Goal: Task Accomplishment & Management: Complete application form

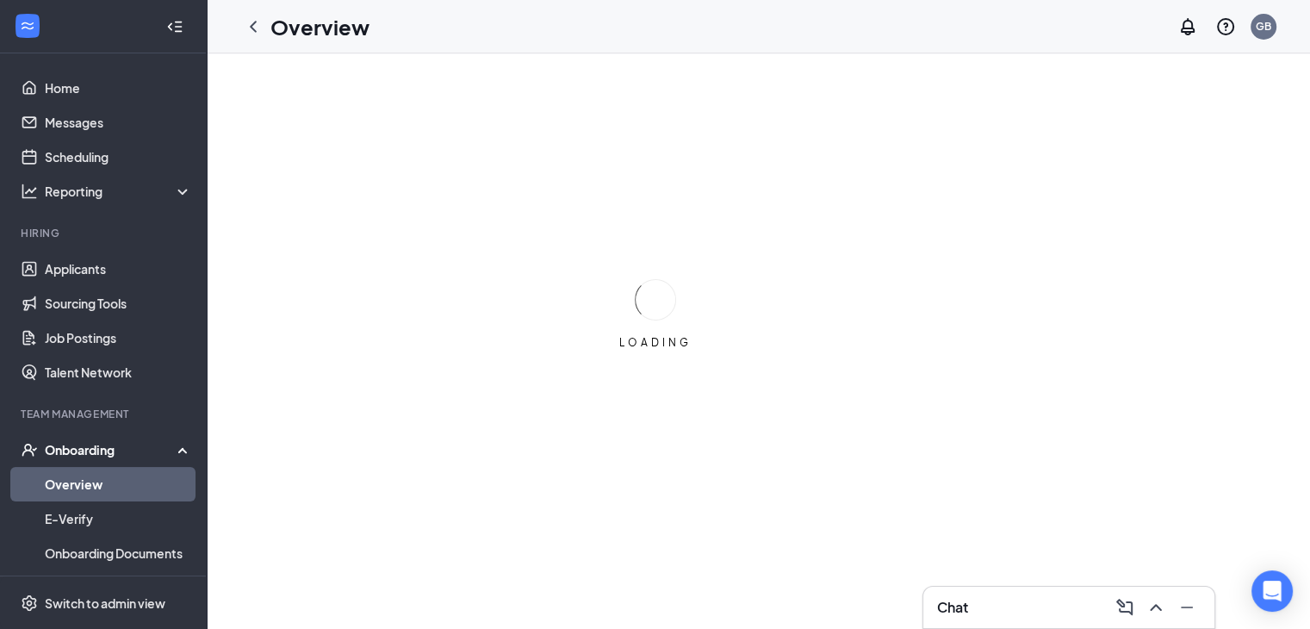
click at [94, 448] on div "Onboarding" at bounding box center [111, 449] width 133 height 17
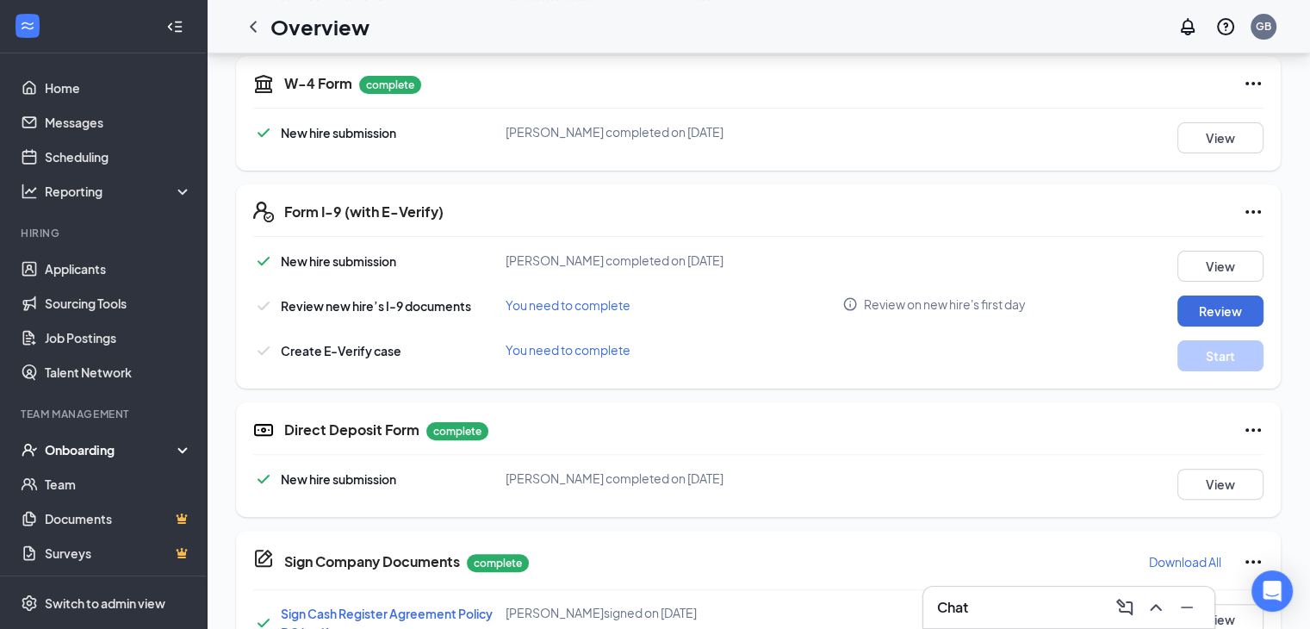
scroll to position [403, 0]
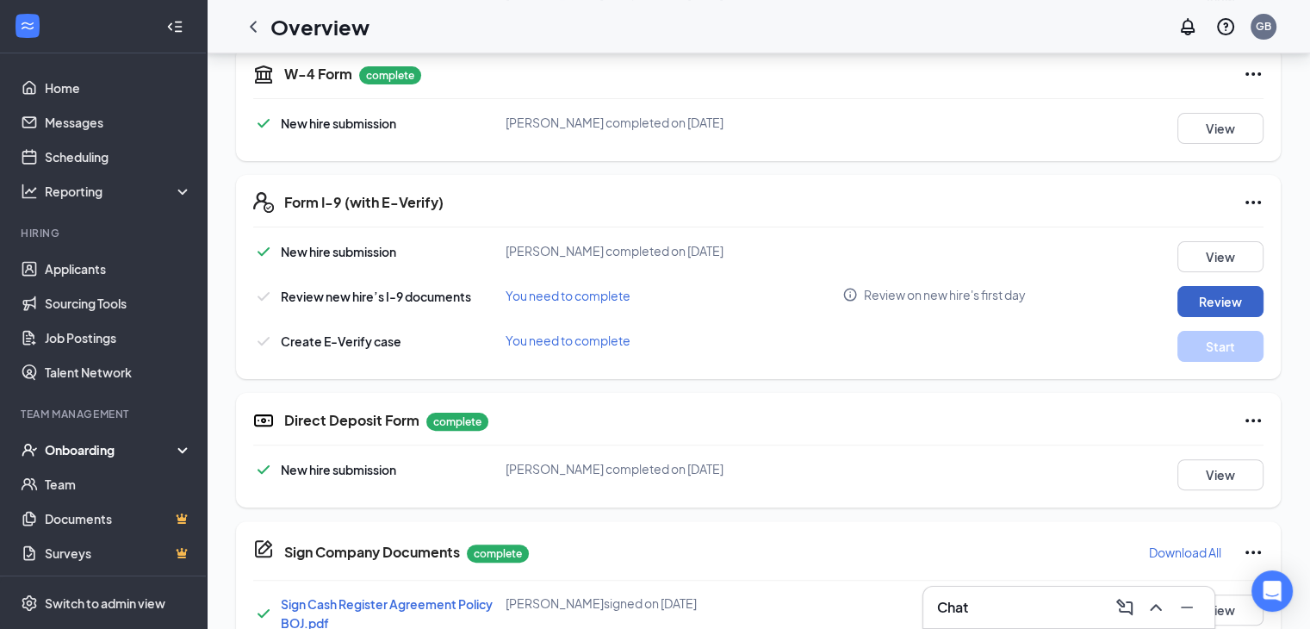
click at [1203, 296] on button "Review" at bounding box center [1221, 301] width 86 height 31
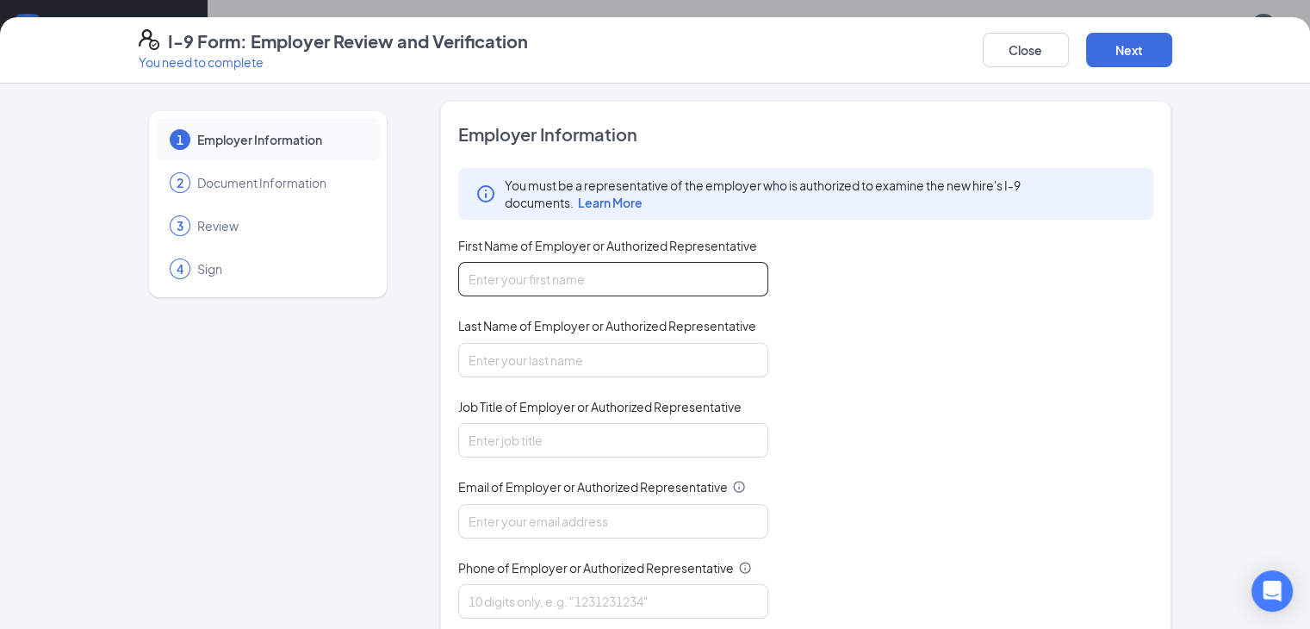
click at [624, 276] on input "First Name of Employer or Authorized Representative" at bounding box center [613, 279] width 310 height 34
type input "[PERSON_NAME]"
type input "GM"
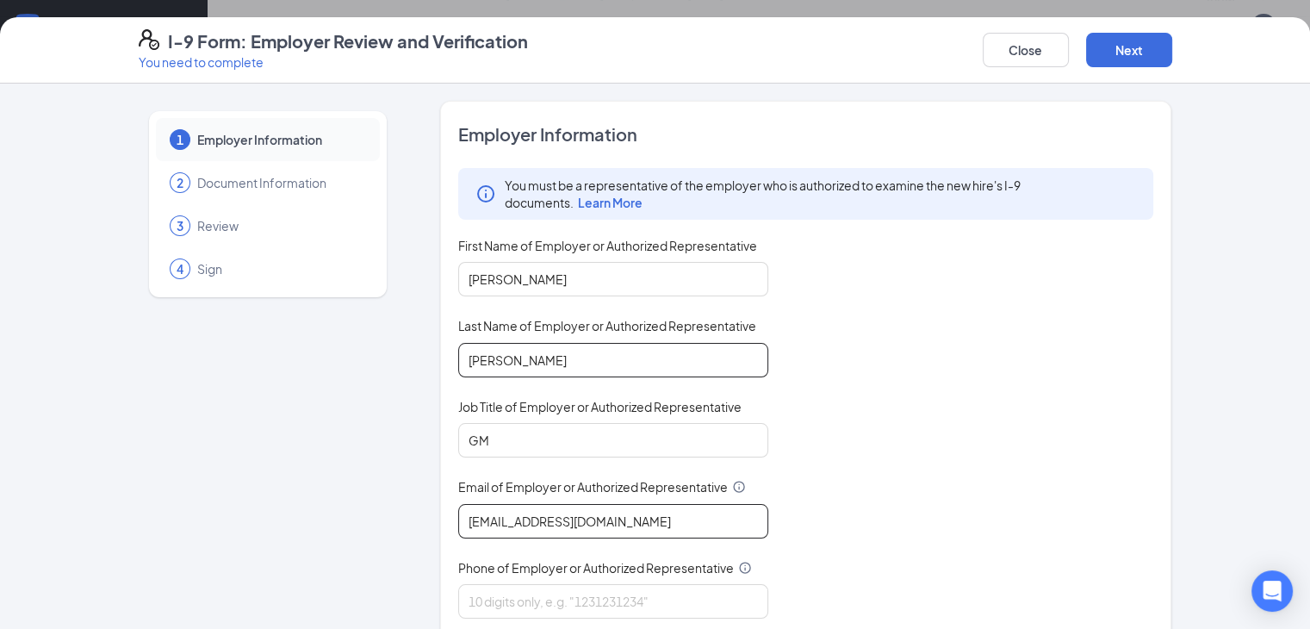
type input "[EMAIL_ADDRESS][DOMAIN_NAME]"
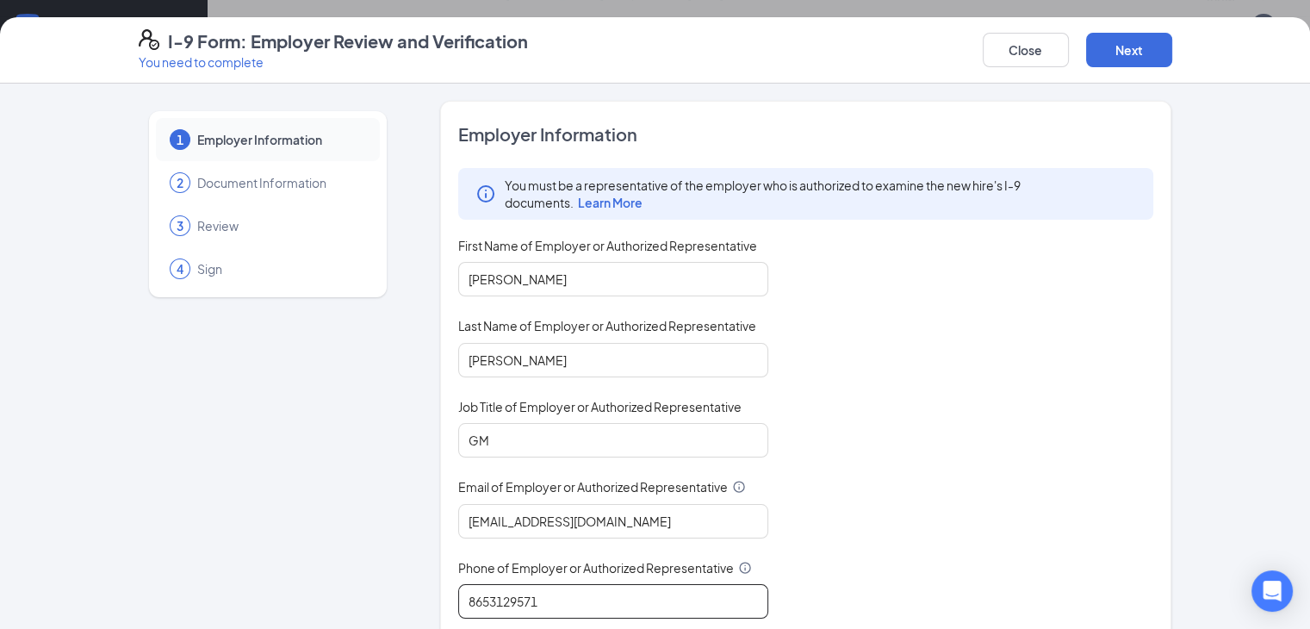
type input "8653129571"
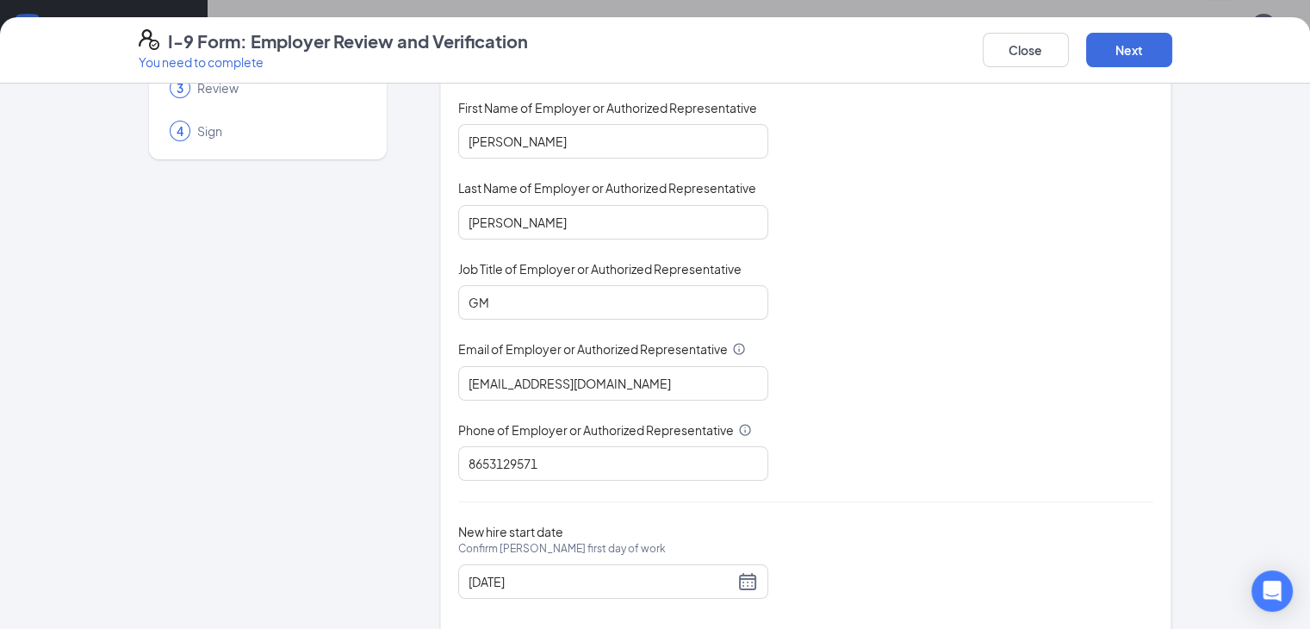
scroll to position [163, 0]
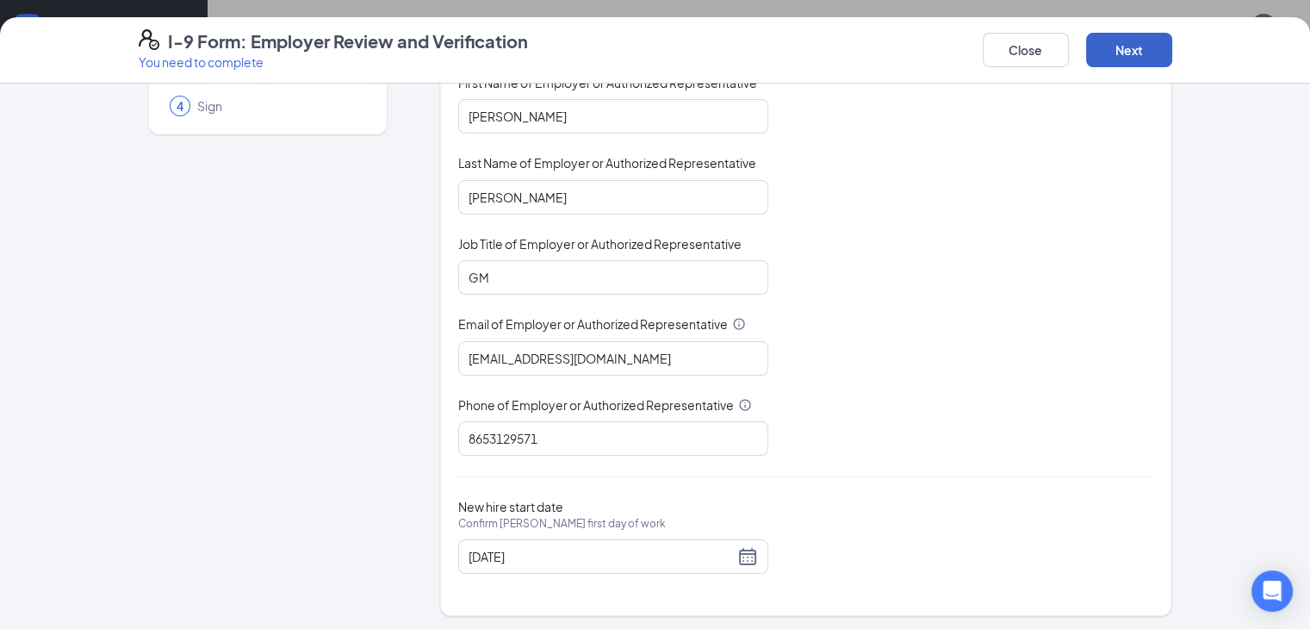
click at [1173, 51] on button "Next" at bounding box center [1129, 50] width 86 height 34
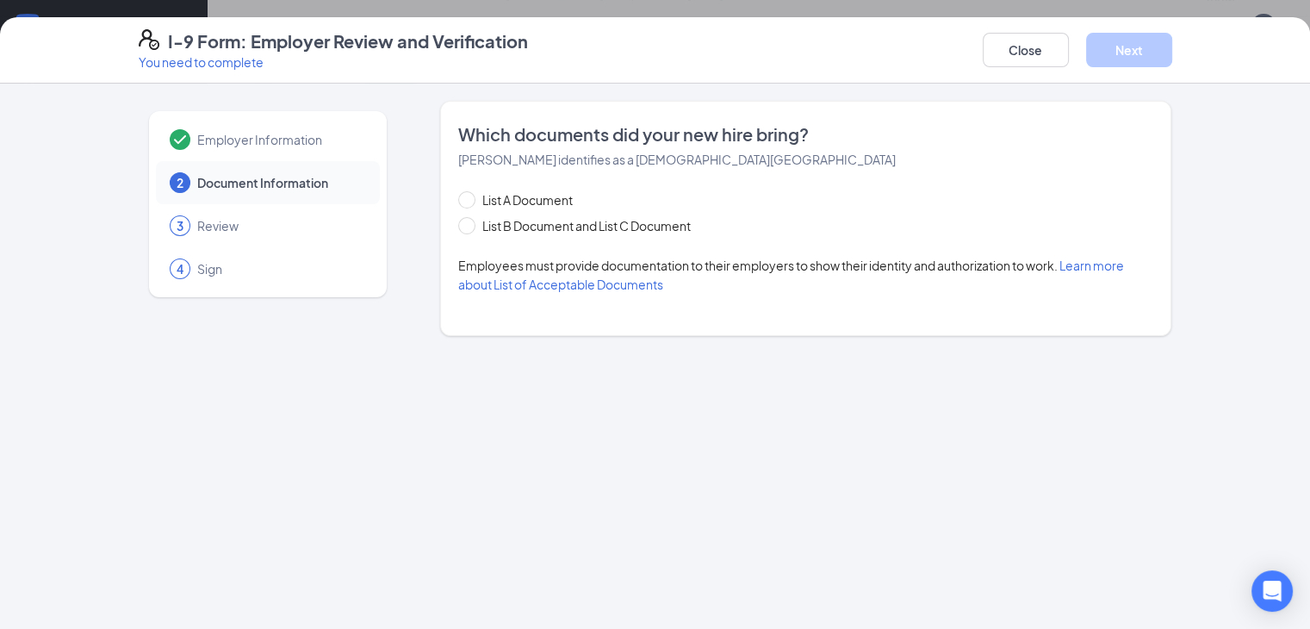
scroll to position [0, 0]
click at [458, 227] on input "List B Document and List C Document" at bounding box center [464, 223] width 12 height 12
radio input "true"
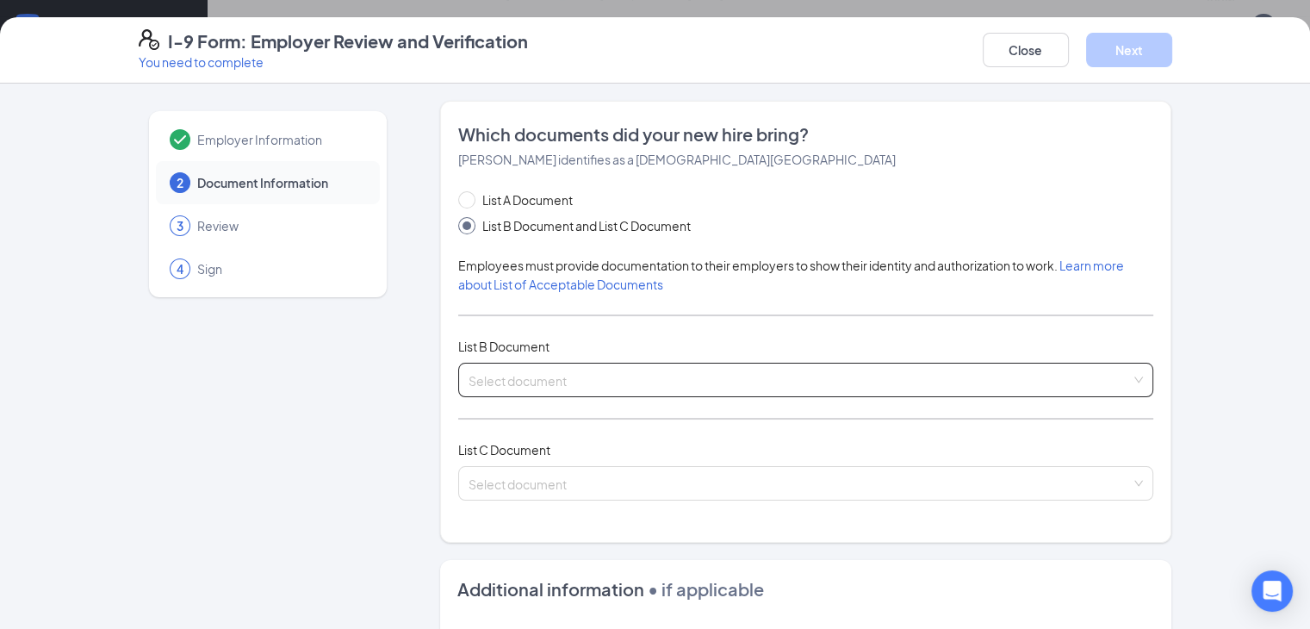
click at [497, 374] on div "Select document List B Documents Driver’s License issued by U.S State or outlyi…" at bounding box center [806, 380] width 696 height 34
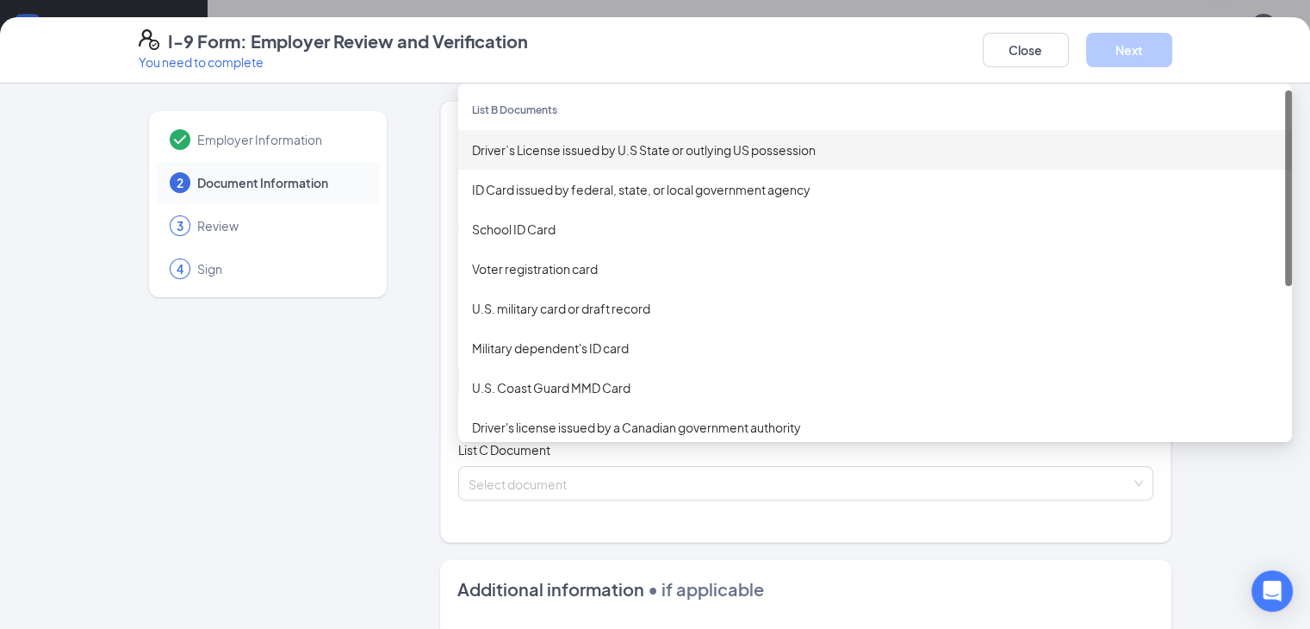
click at [588, 152] on div "Driver’s License issued by U.S State or outlying US possession" at bounding box center [875, 149] width 806 height 19
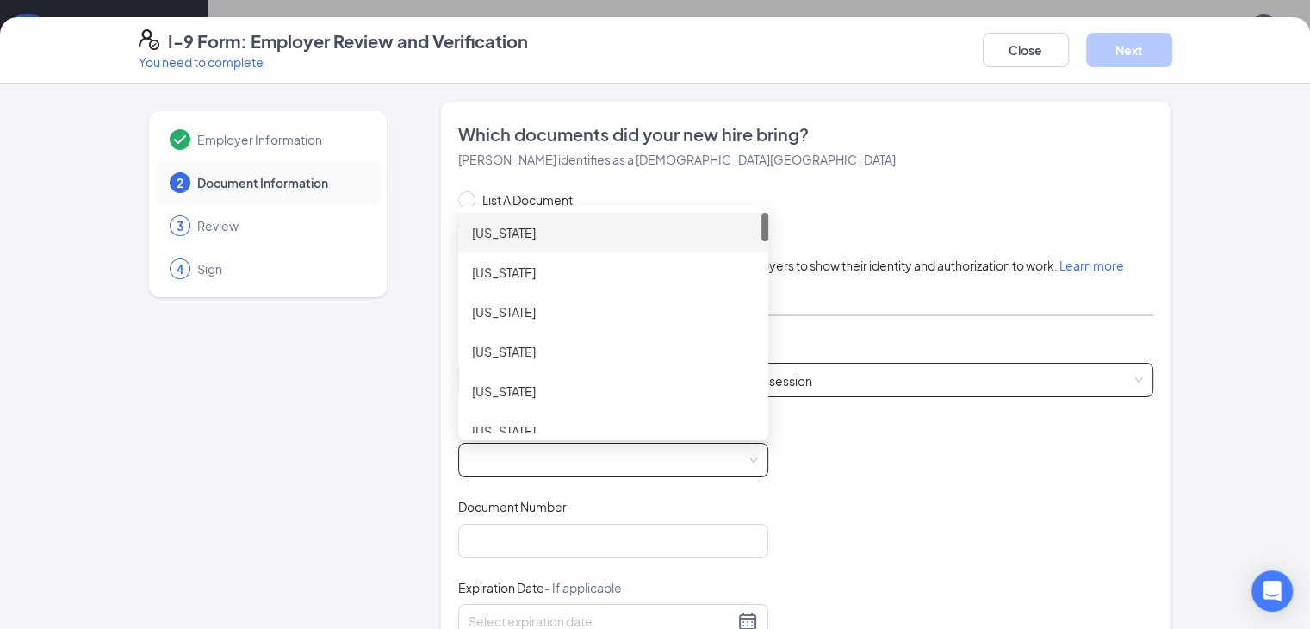
click at [503, 457] on span at bounding box center [613, 460] width 289 height 33
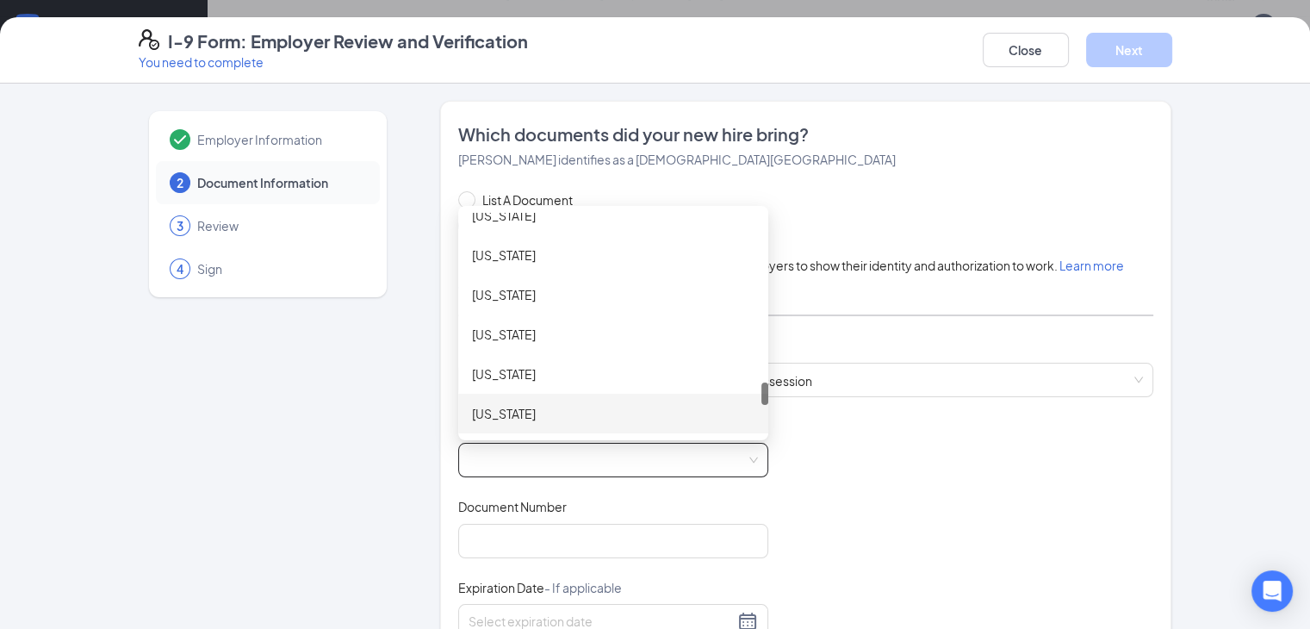
scroll to position [1682, 0]
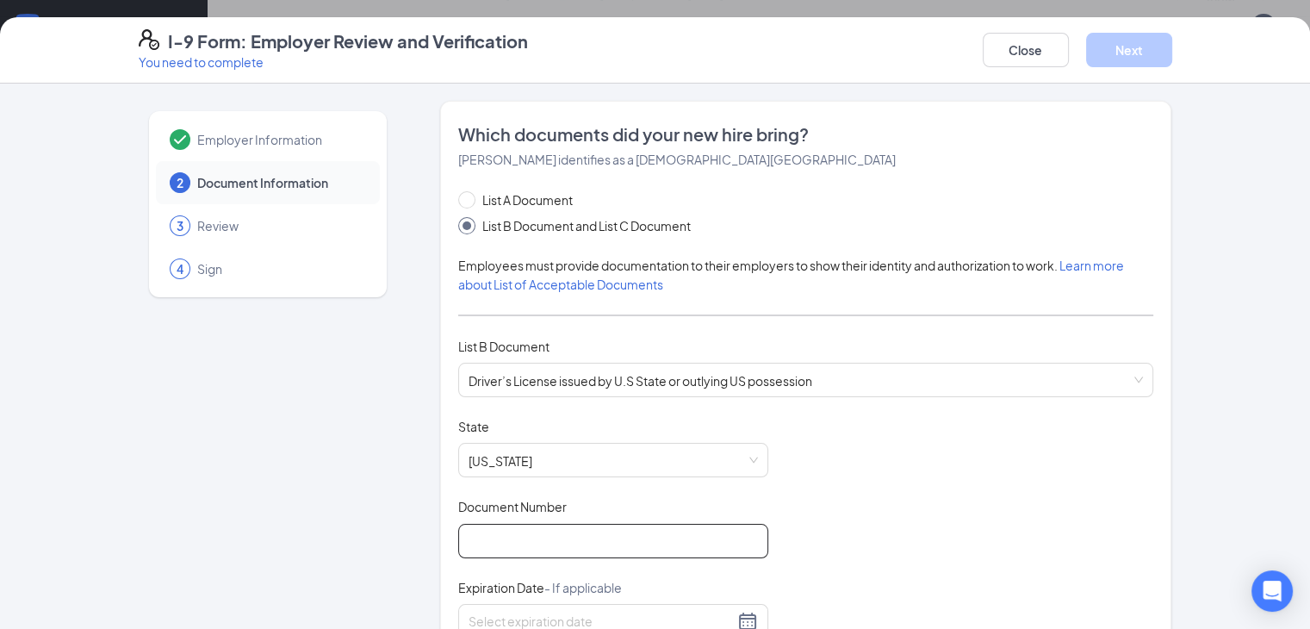
click at [496, 546] on input "Document Number" at bounding box center [613, 541] width 310 height 34
type input "103131499"
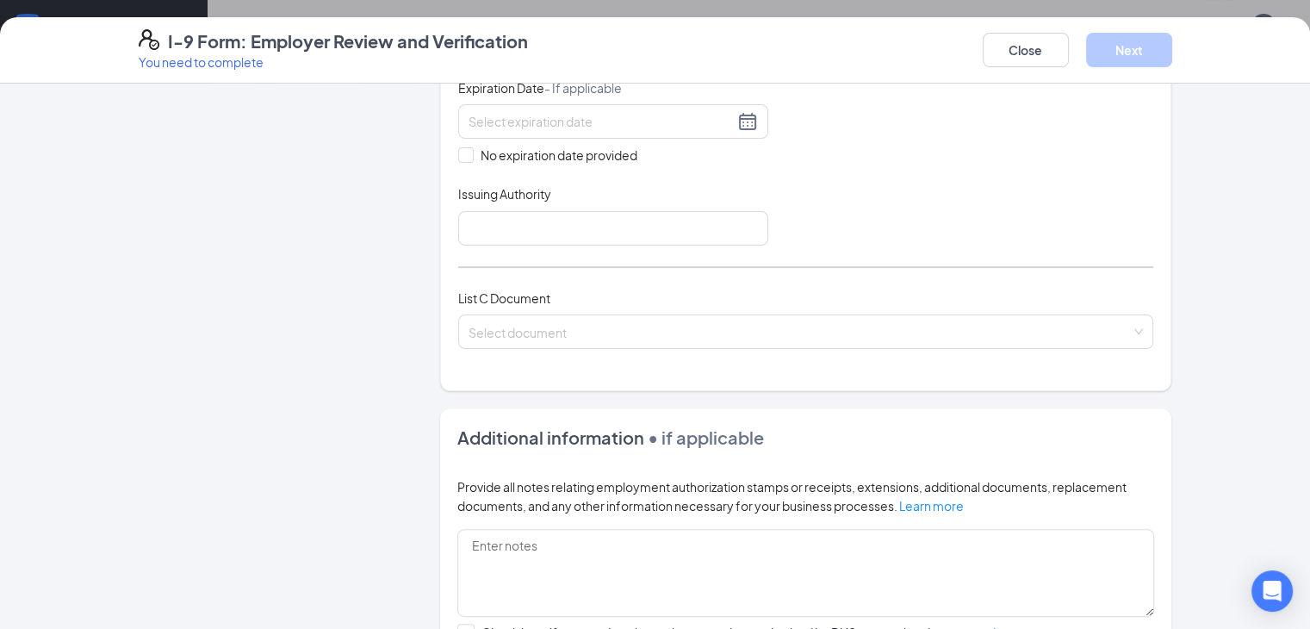
scroll to position [517, 0]
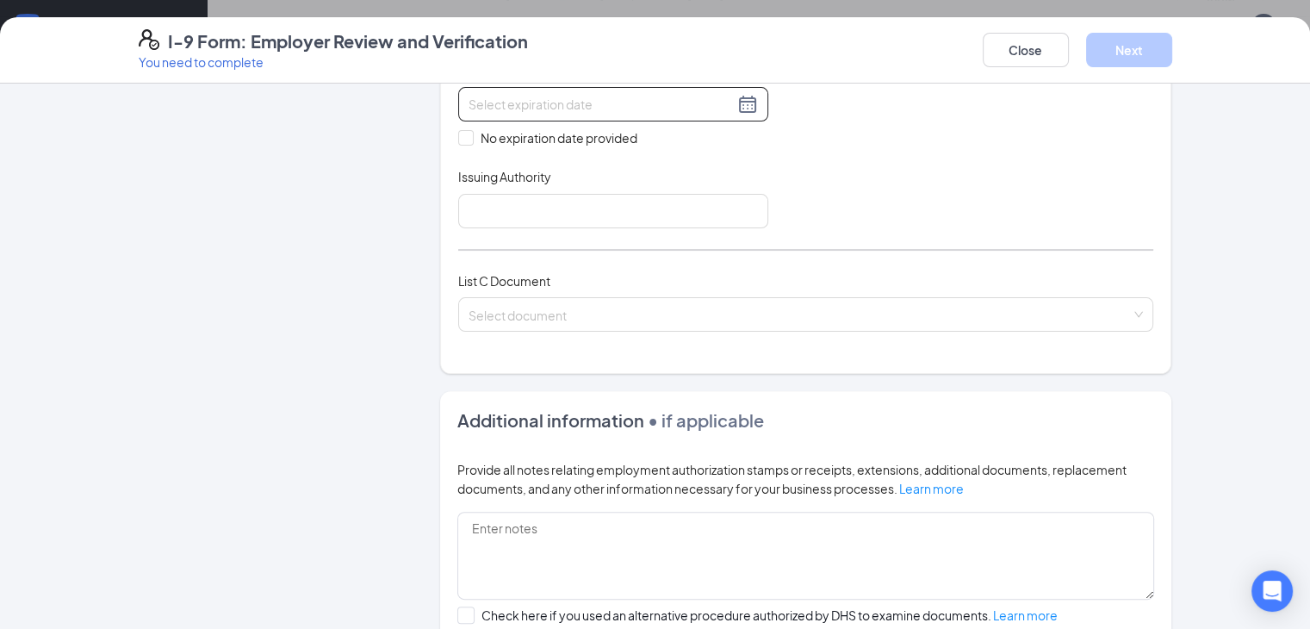
click at [701, 100] on div at bounding box center [613, 104] width 289 height 21
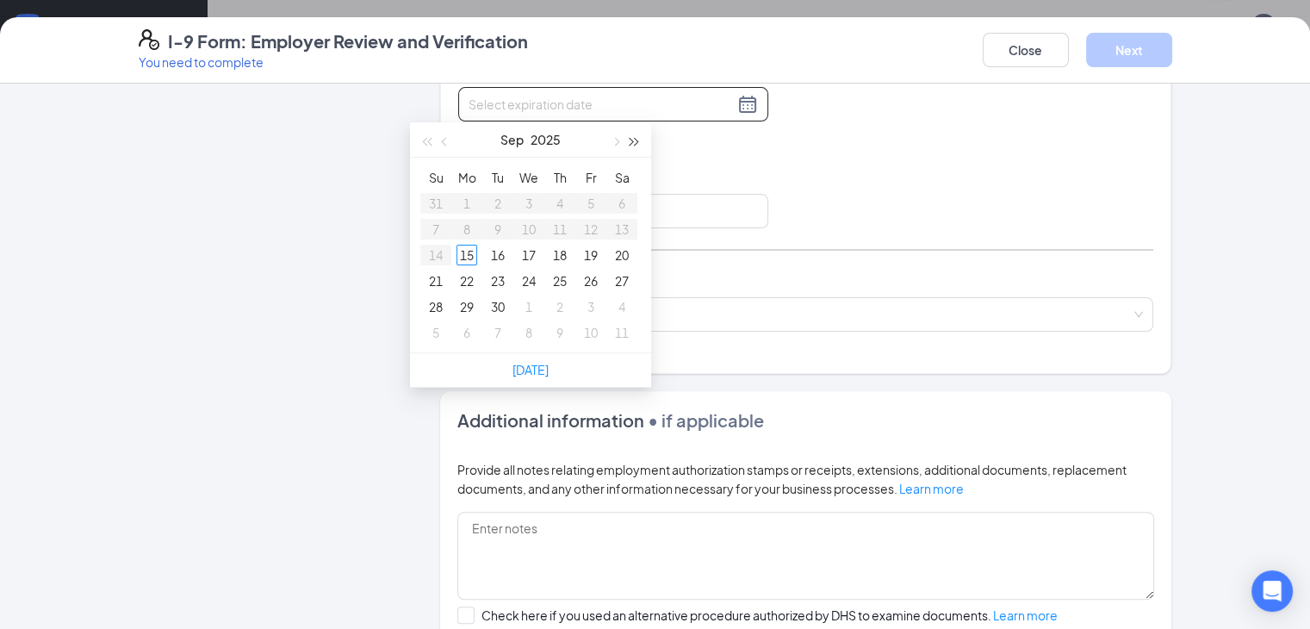
click at [636, 140] on span "button" at bounding box center [635, 142] width 9 height 9
click at [443, 141] on span "button" at bounding box center [446, 142] width 9 height 9
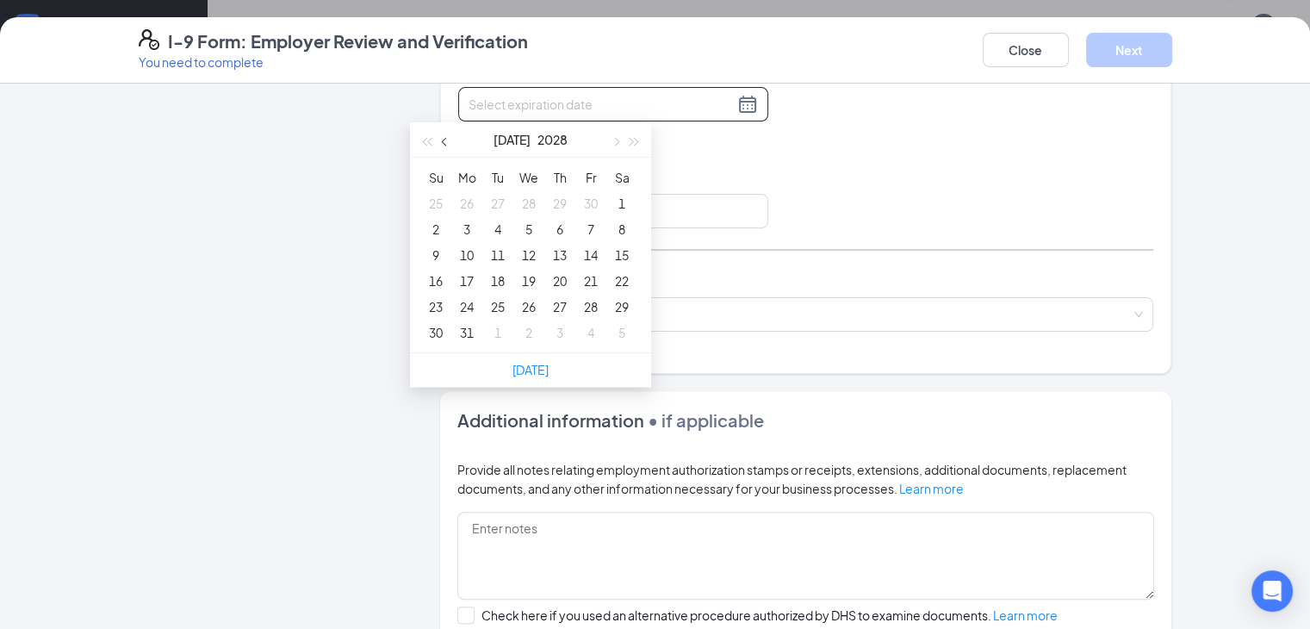
click at [443, 141] on span "button" at bounding box center [446, 142] width 9 height 9
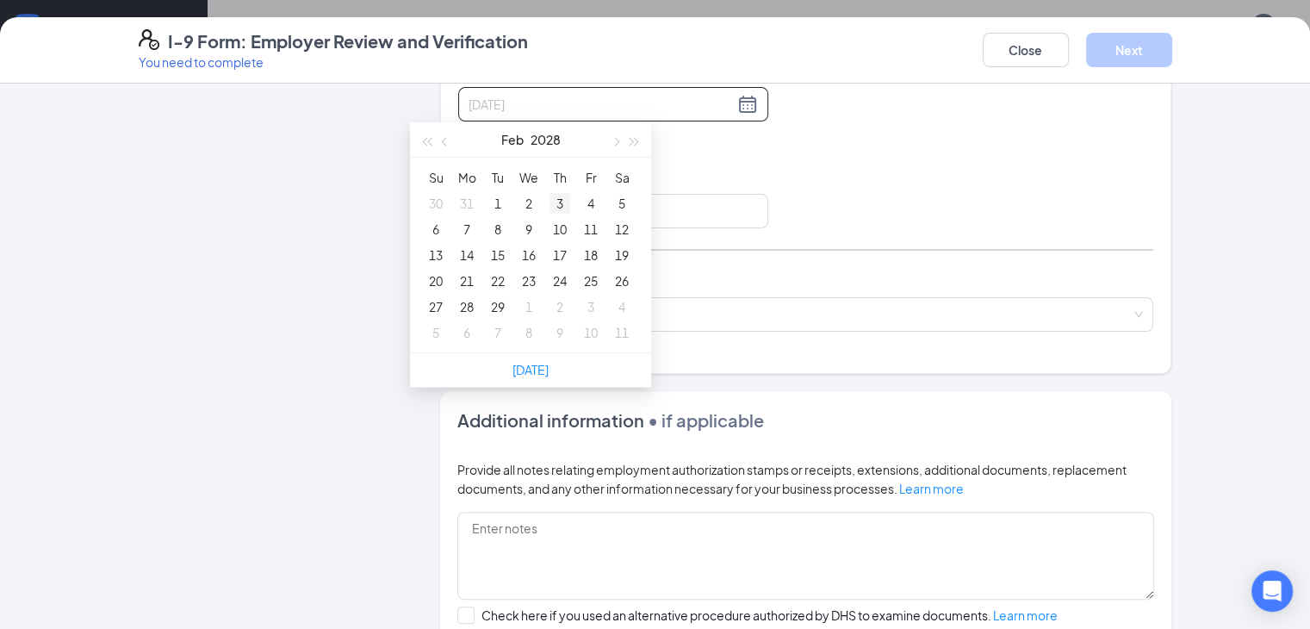
type input "[DATE]"
click at [561, 204] on div "3" at bounding box center [560, 203] width 21 height 21
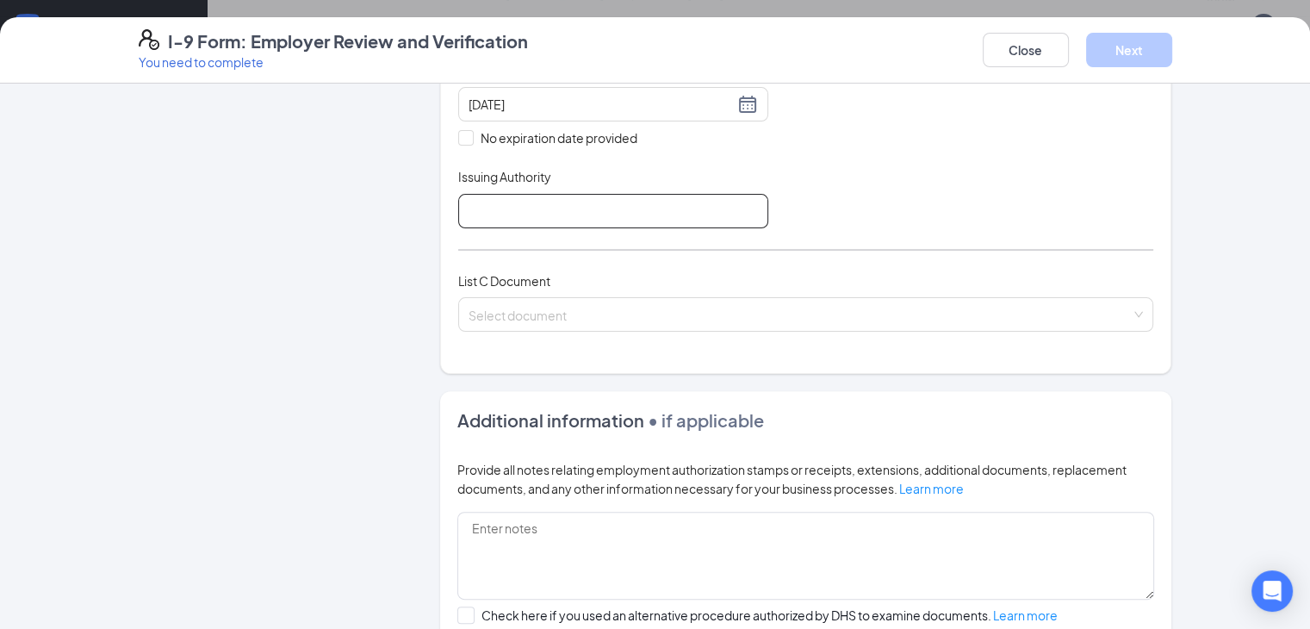
click at [597, 216] on input "Issuing Authority" at bounding box center [613, 211] width 310 height 34
type input "[US_STATE]"
click at [513, 316] on div "Select document" at bounding box center [806, 314] width 696 height 34
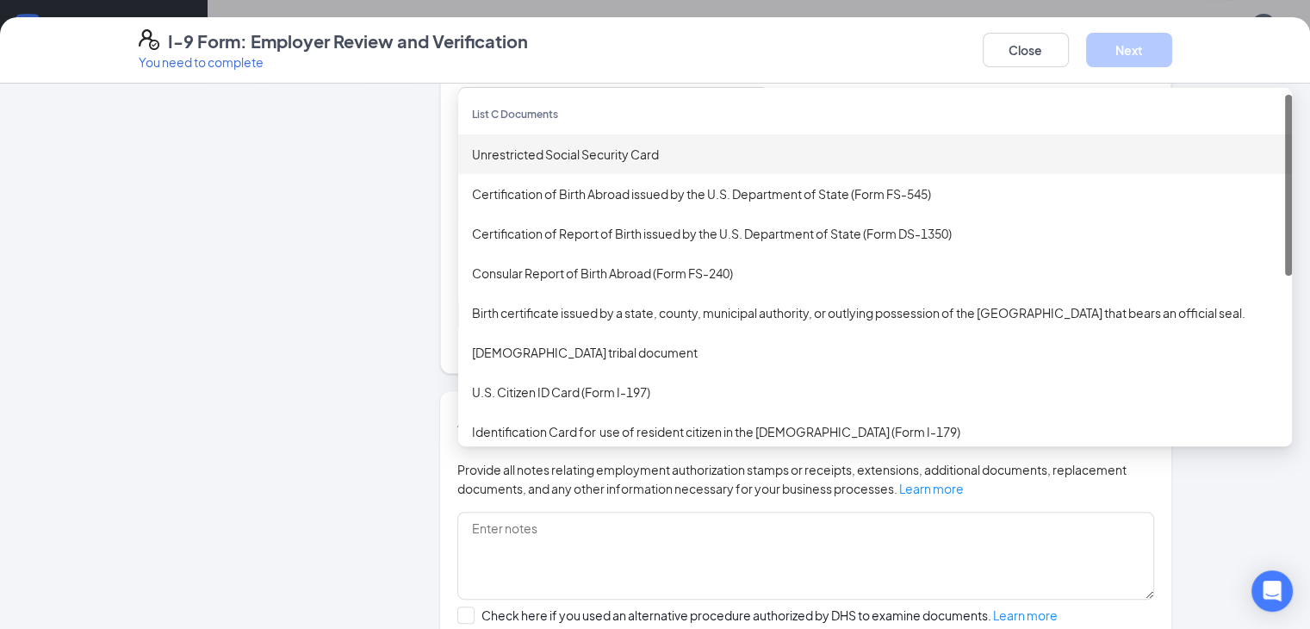
click at [567, 155] on div "Unrestricted Social Security Card" at bounding box center [875, 154] width 806 height 19
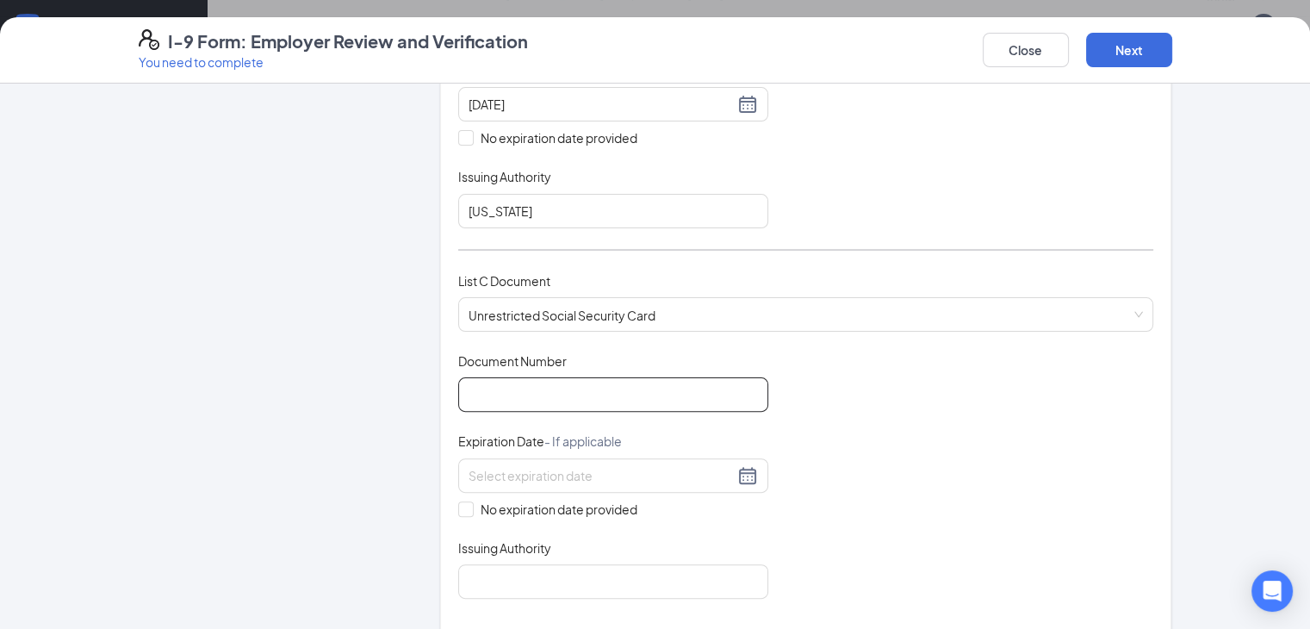
click at [512, 400] on input "Document Number" at bounding box center [613, 394] width 310 height 34
type input "411676530"
click at [458, 501] on input "No expiration date provided" at bounding box center [464, 507] width 12 height 12
checkbox input "true"
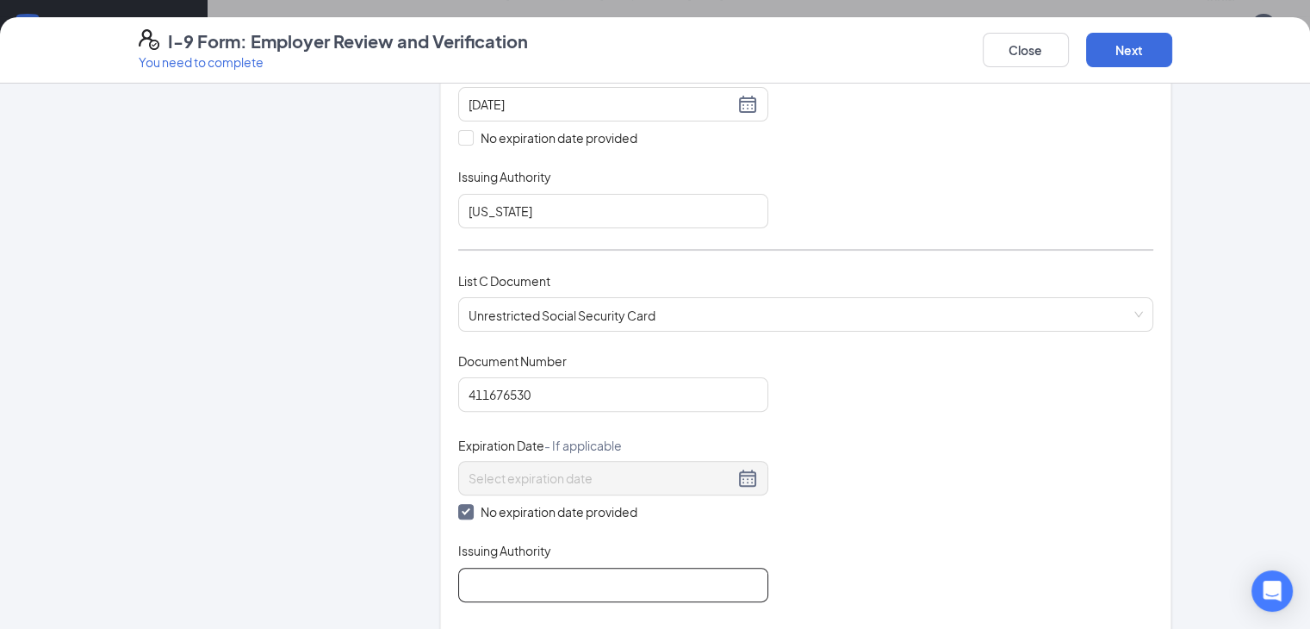
click at [458, 570] on input "Issuing Authority" at bounding box center [613, 585] width 310 height 34
type input "Social Security Administration"
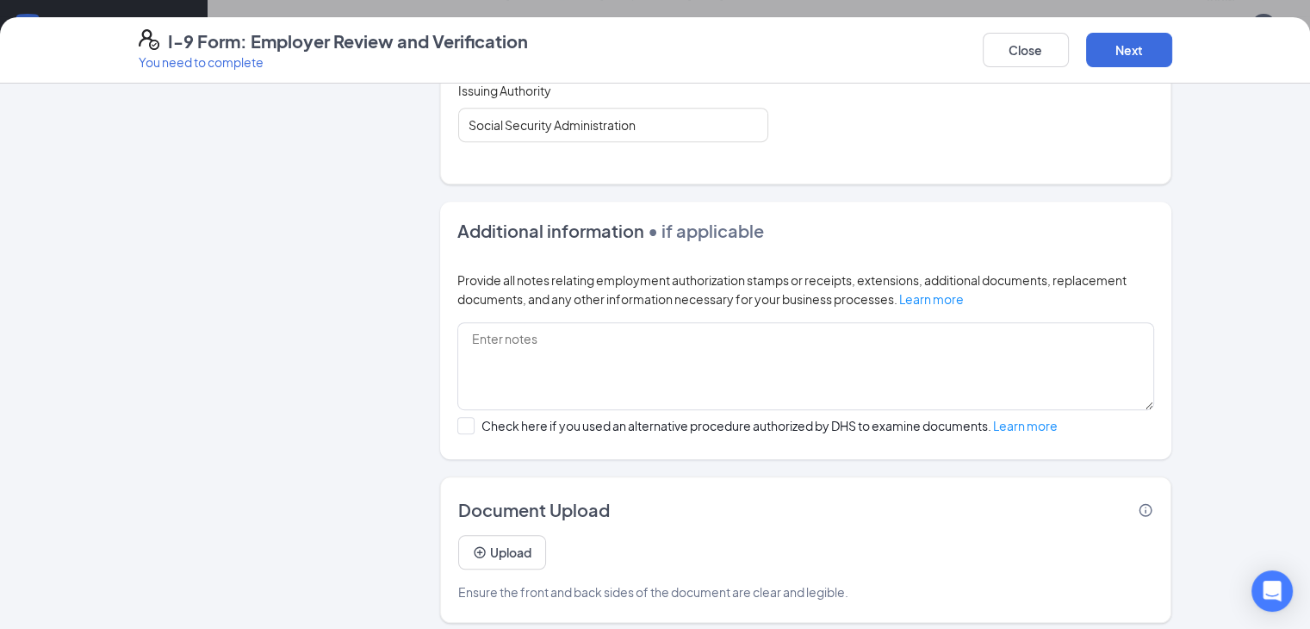
scroll to position [981, 0]
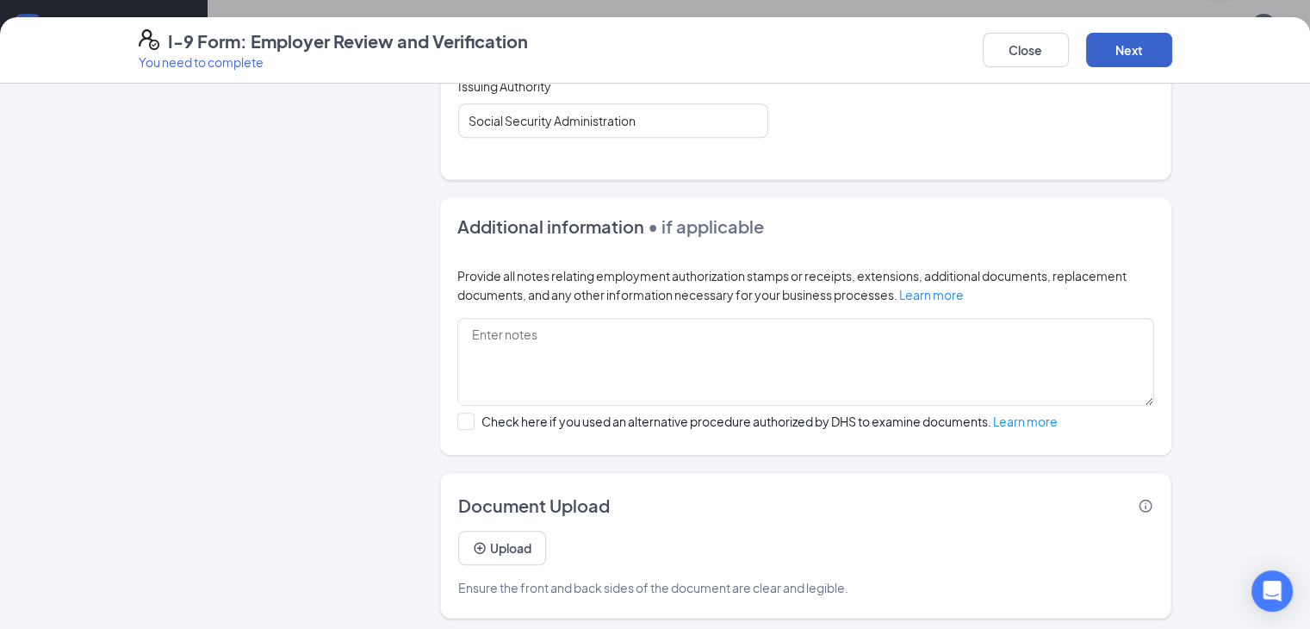
click at [1173, 53] on button "Next" at bounding box center [1129, 50] width 86 height 34
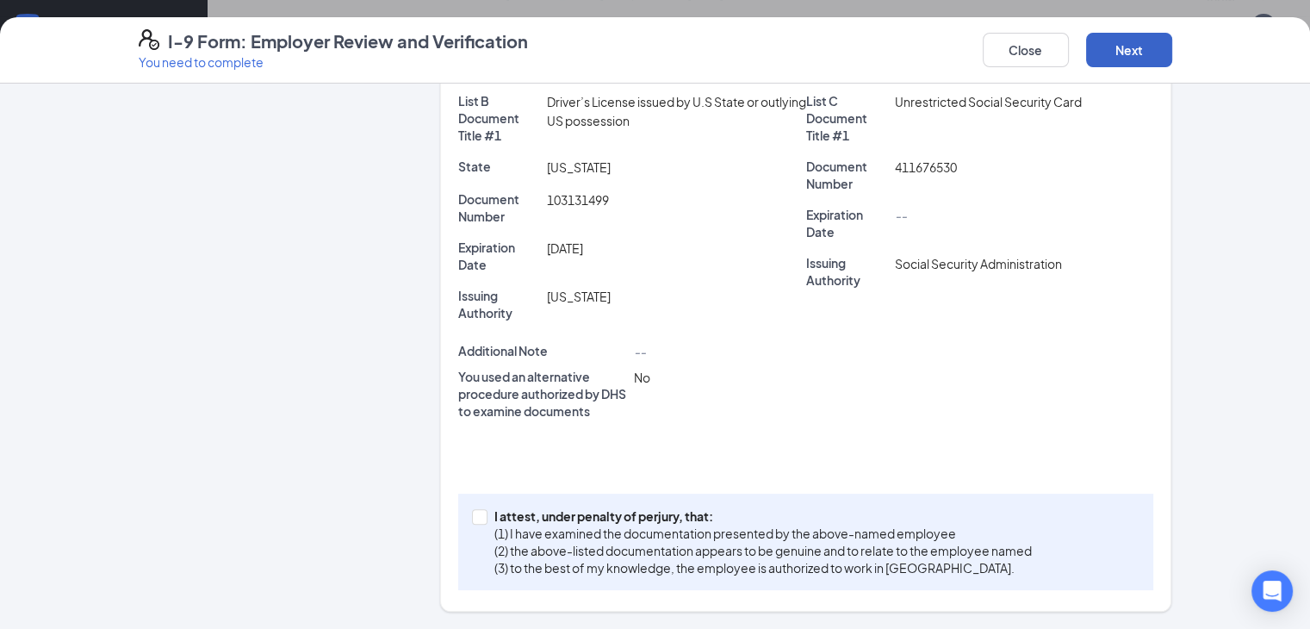
scroll to position [368, 0]
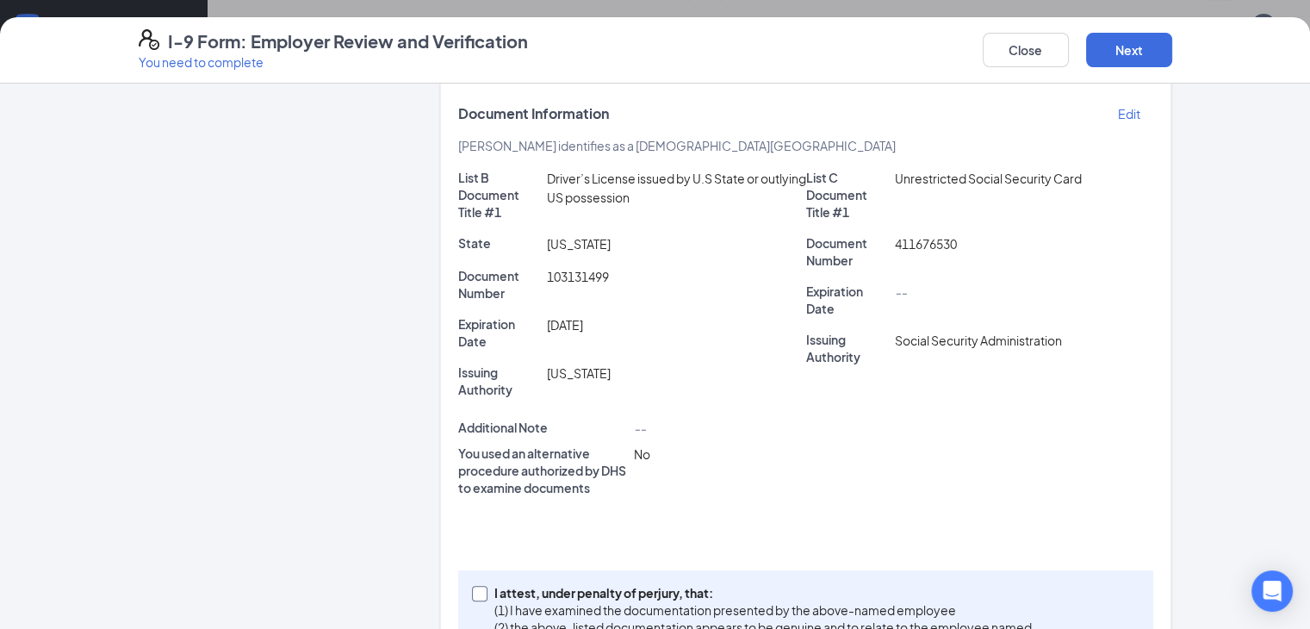
click at [472, 586] on span at bounding box center [480, 594] width 16 height 16
click at [472, 586] on input "I attest, under penalty of [PERSON_NAME], that: (1) I have examined the documen…" at bounding box center [478, 592] width 12 height 12
checkbox input "true"
click at [1173, 51] on button "Next" at bounding box center [1129, 50] width 86 height 34
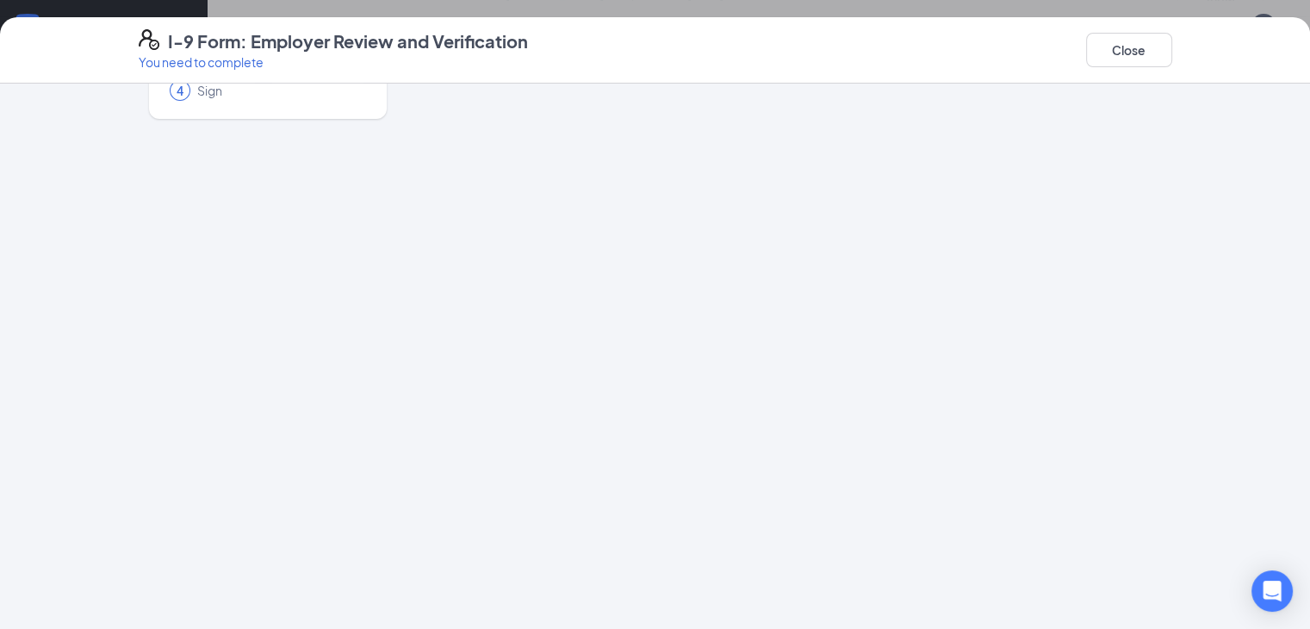
scroll to position [0, 0]
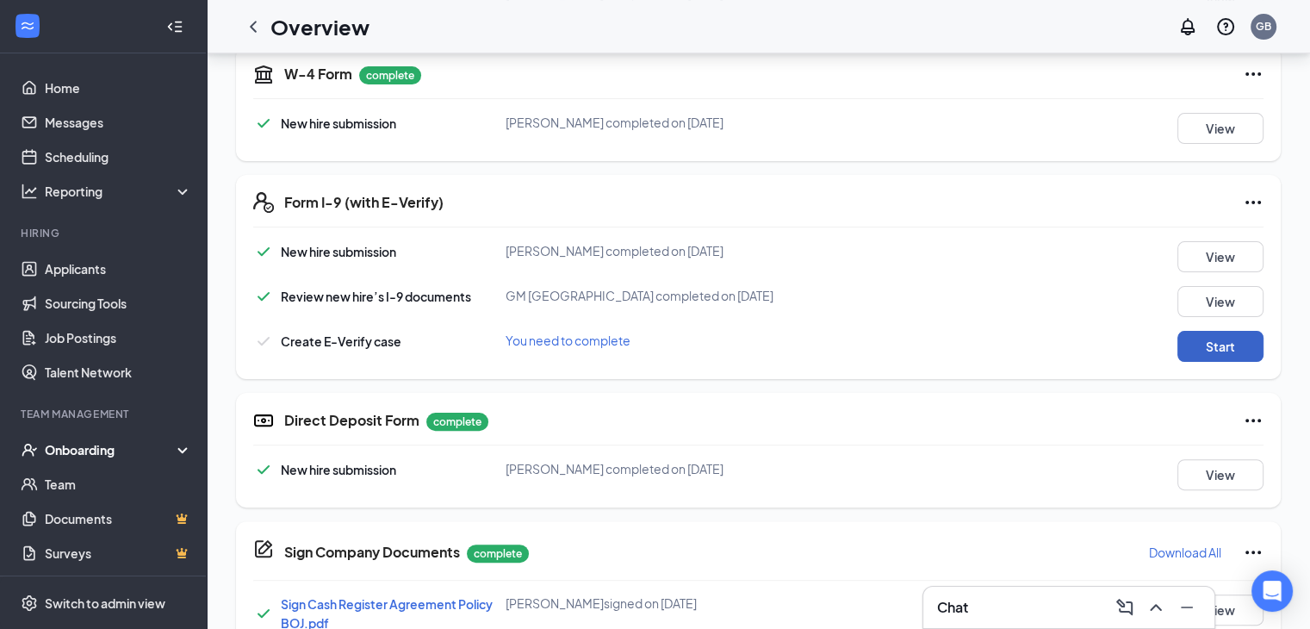
click at [1229, 339] on button "Start" at bounding box center [1221, 346] width 86 height 31
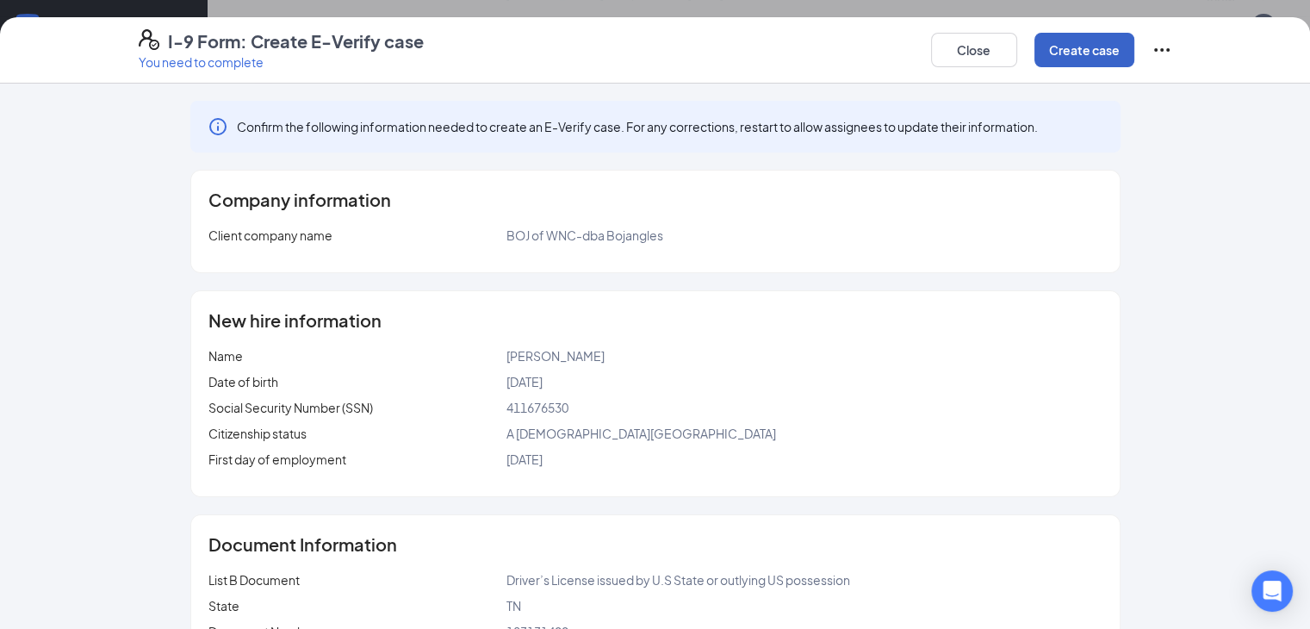
click at [1135, 51] on button "Create case" at bounding box center [1085, 50] width 100 height 34
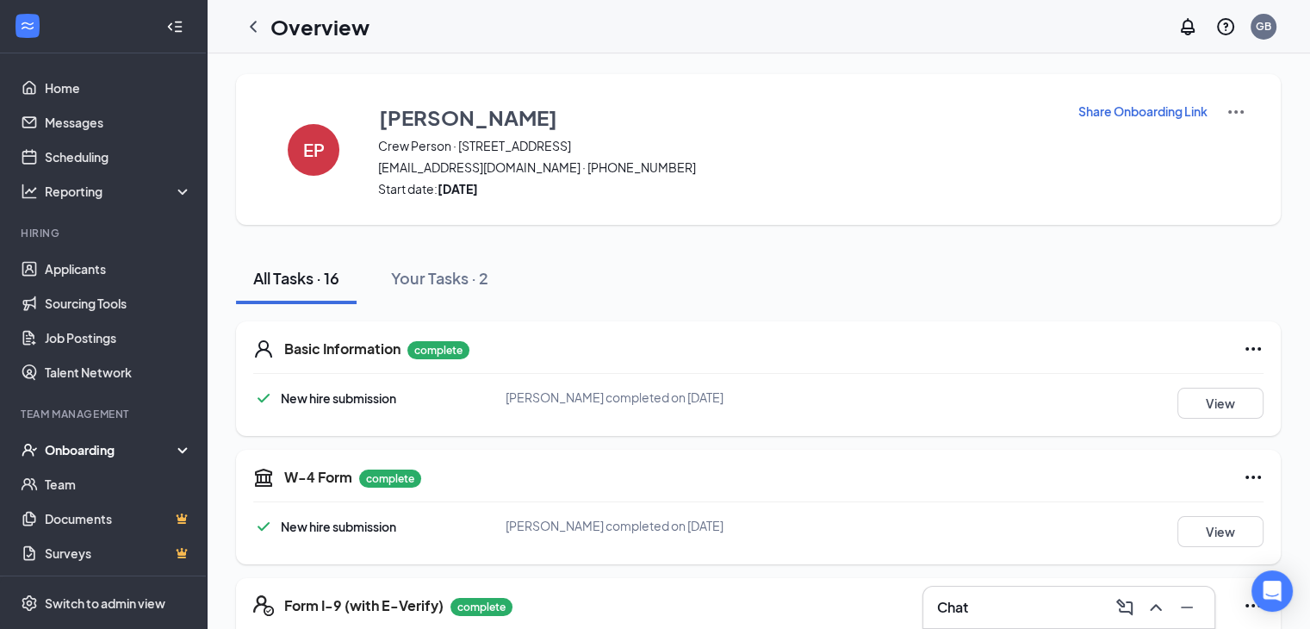
click at [327, 28] on h1 "Overview" at bounding box center [320, 26] width 99 height 29
click at [65, 84] on link "Home" at bounding box center [118, 88] width 147 height 34
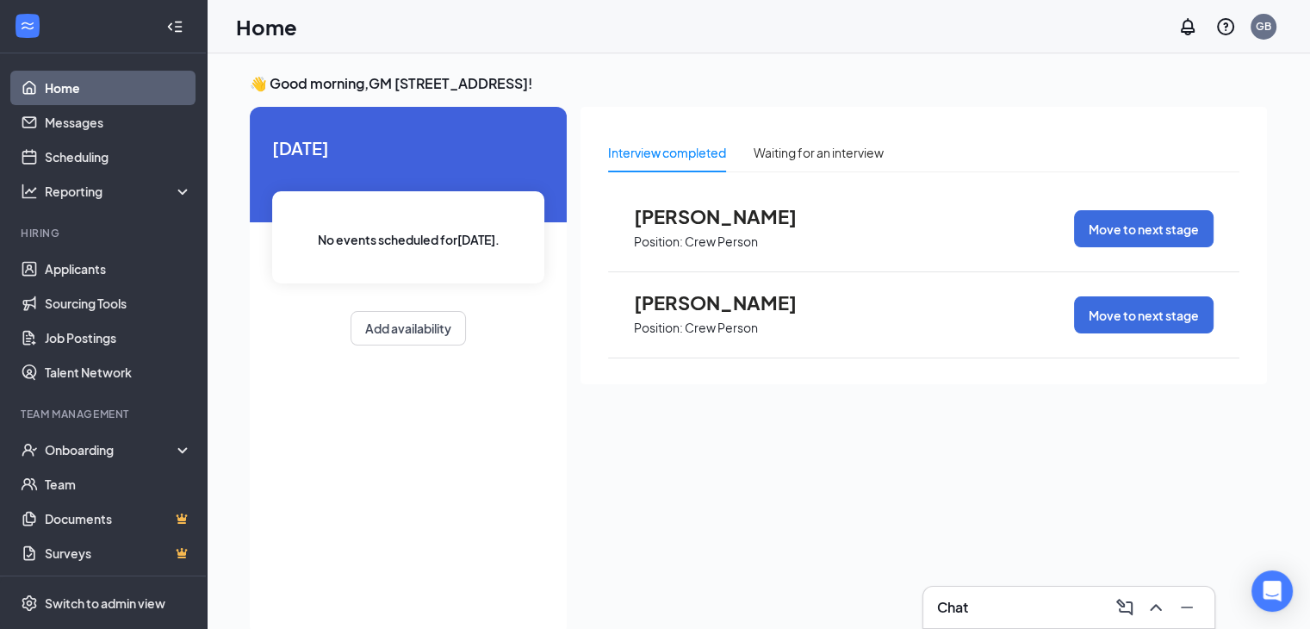
click at [60, 93] on link "Home" at bounding box center [118, 88] width 147 height 34
click at [90, 271] on link "Applicants" at bounding box center [118, 269] width 147 height 34
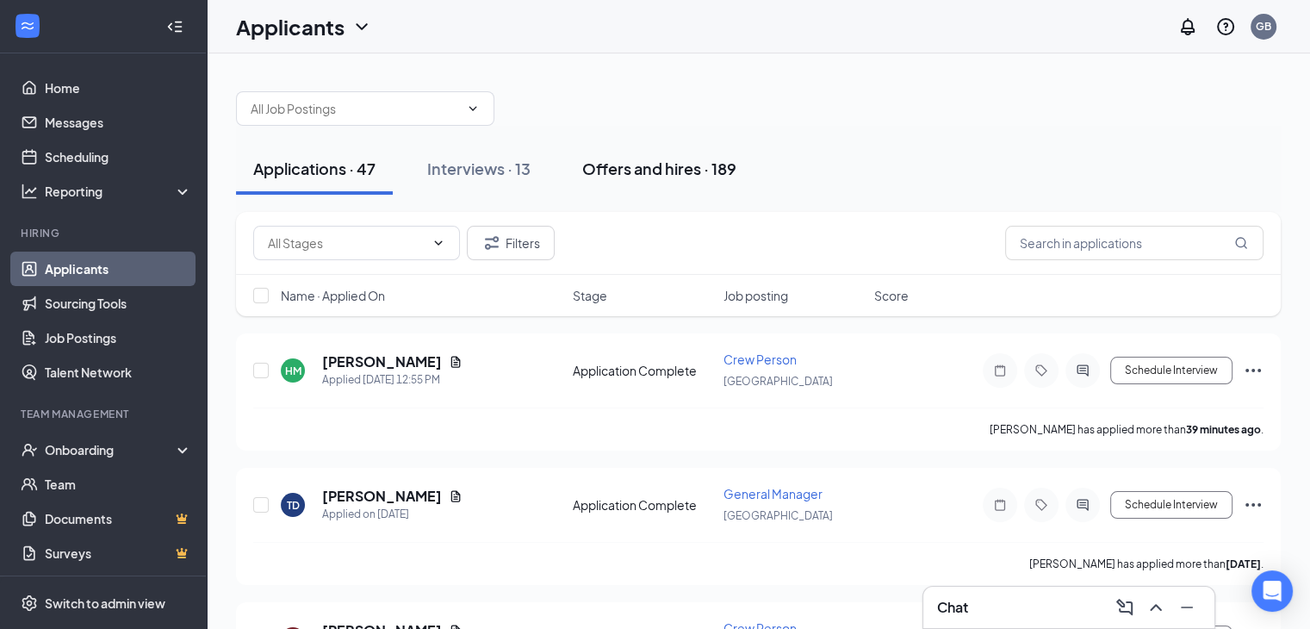
click at [669, 177] on div "Offers and hires · 189" at bounding box center [659, 169] width 154 height 22
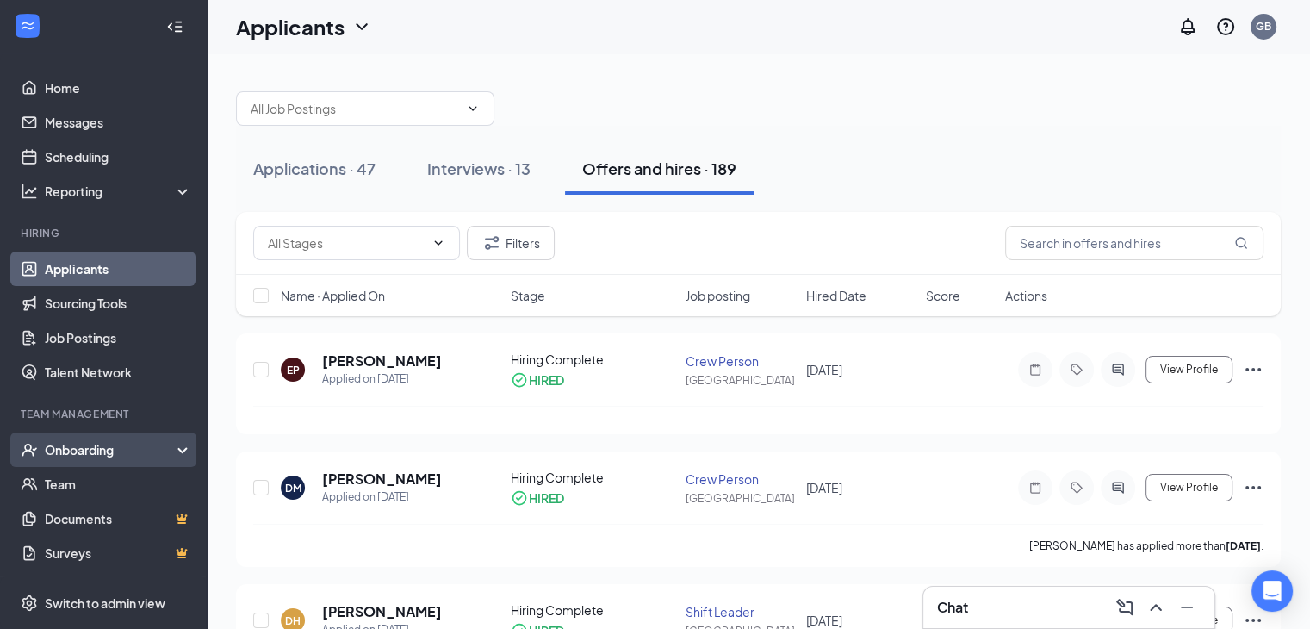
click at [80, 451] on div "Onboarding" at bounding box center [111, 449] width 133 height 17
click at [77, 478] on link "Overview" at bounding box center [118, 484] width 147 height 34
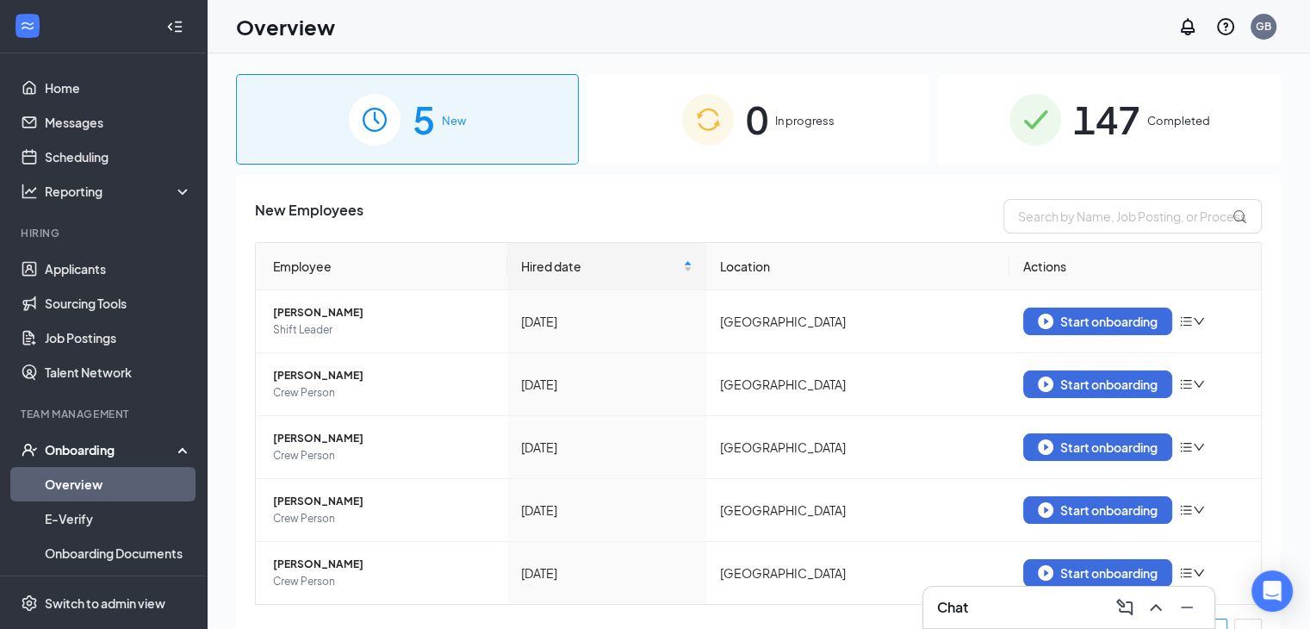
click at [1082, 131] on span "147" at bounding box center [1107, 119] width 67 height 59
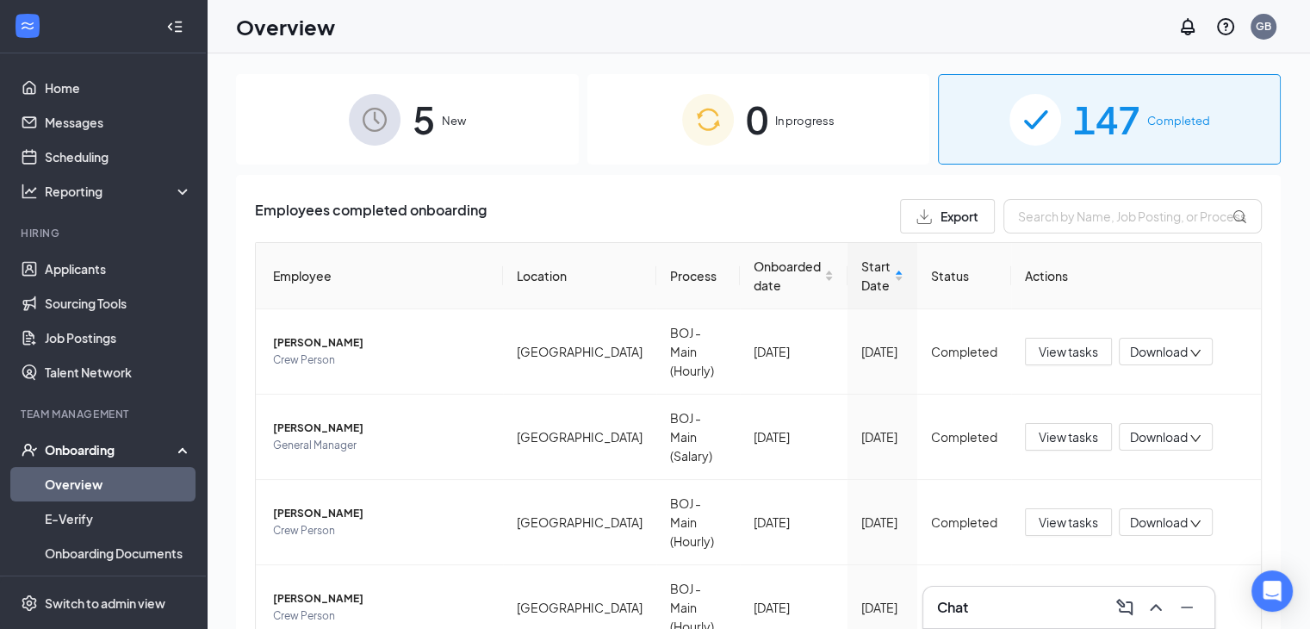
click at [615, 22] on div "Overview GB" at bounding box center [759, 26] width 1104 height 53
